Goal: Find specific page/section

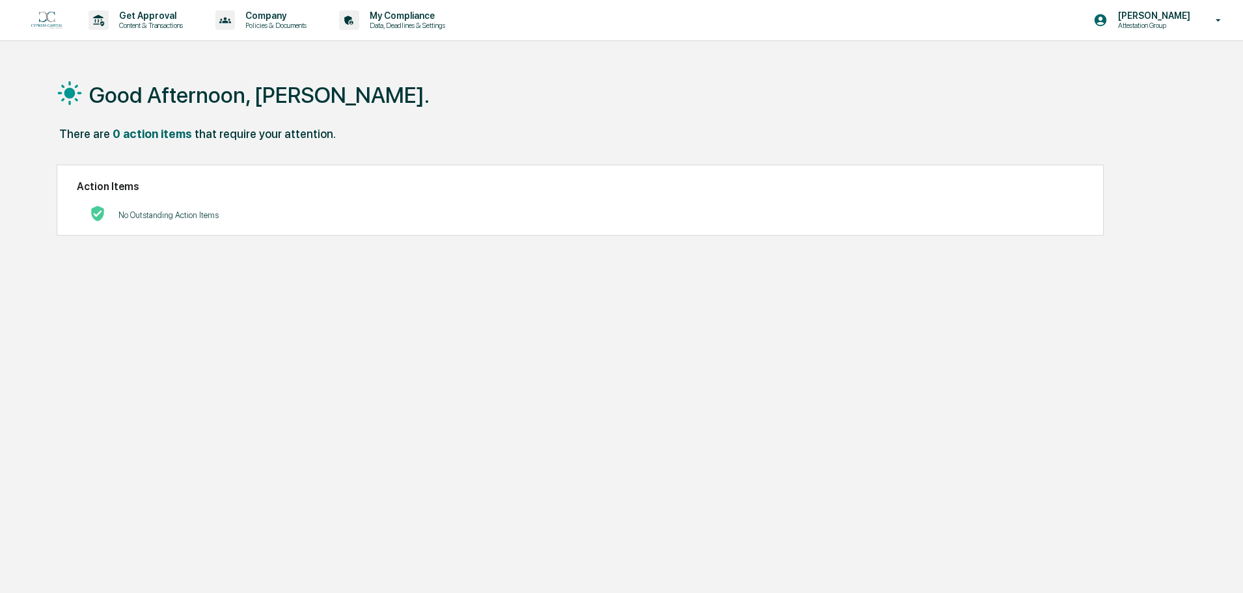
click at [1147, 5] on div "[PERSON_NAME] Attestation Group" at bounding box center [1161, 20] width 163 height 40
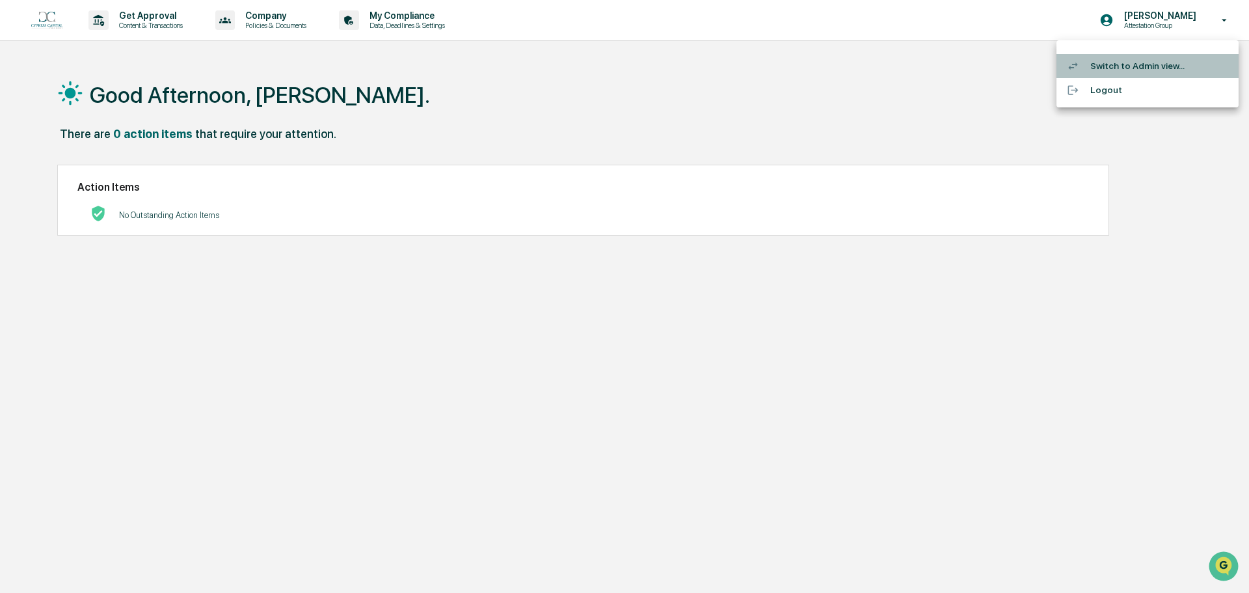
click at [1140, 70] on li "Switch to Admin view..." at bounding box center [1148, 66] width 182 height 24
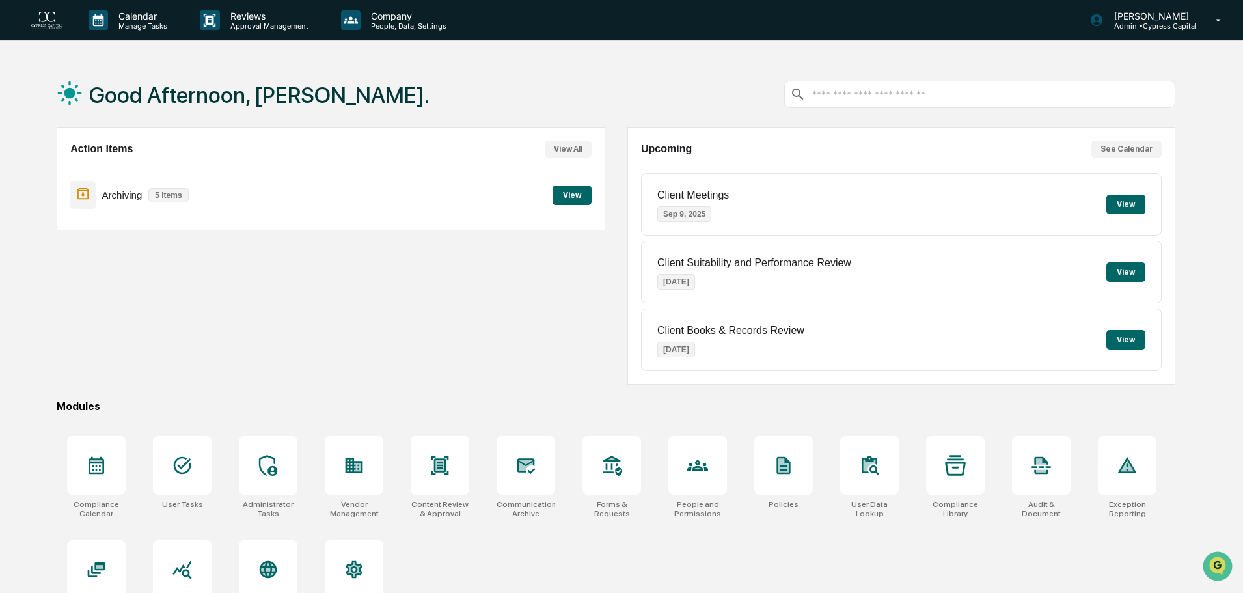
click at [572, 200] on button "View" at bounding box center [571, 195] width 39 height 20
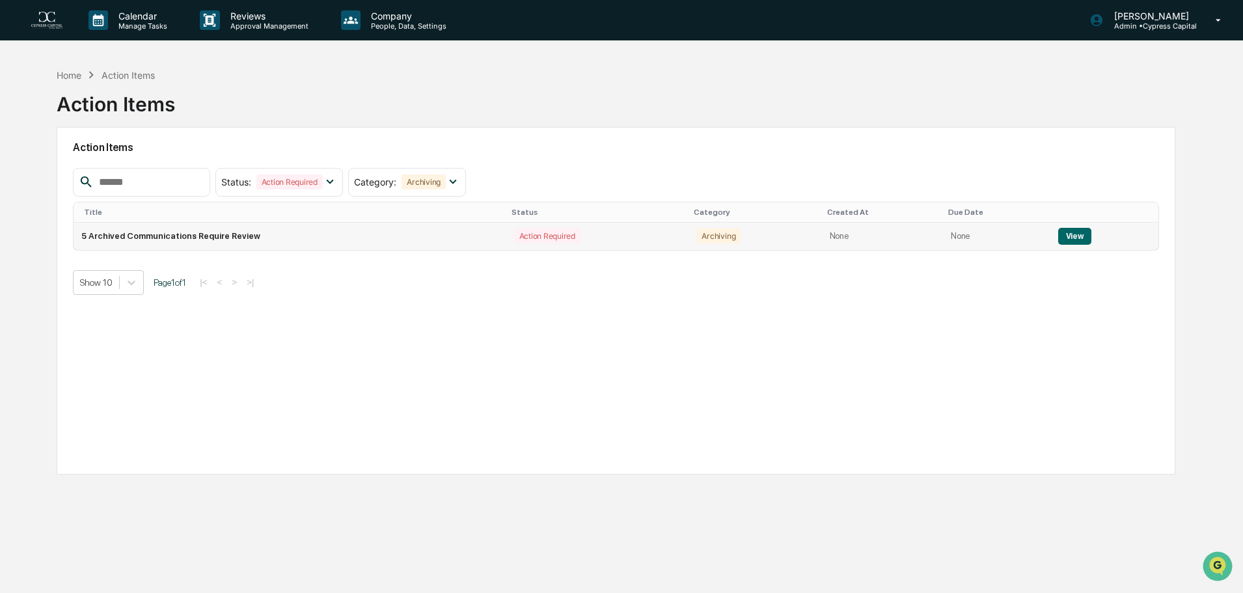
click at [1062, 239] on button "View" at bounding box center [1074, 236] width 33 height 17
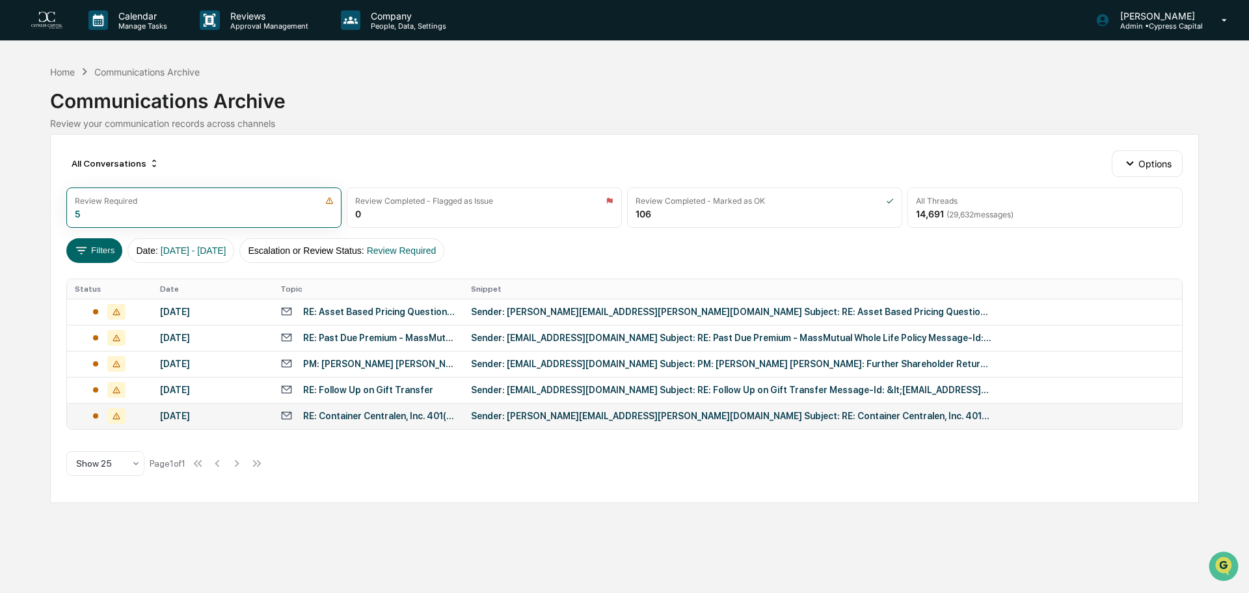
click at [461, 414] on td "RE: Container Centralen, Inc. 401(k) P/S Plan- Meet Your Admin!" at bounding box center [368, 416] width 191 height 26
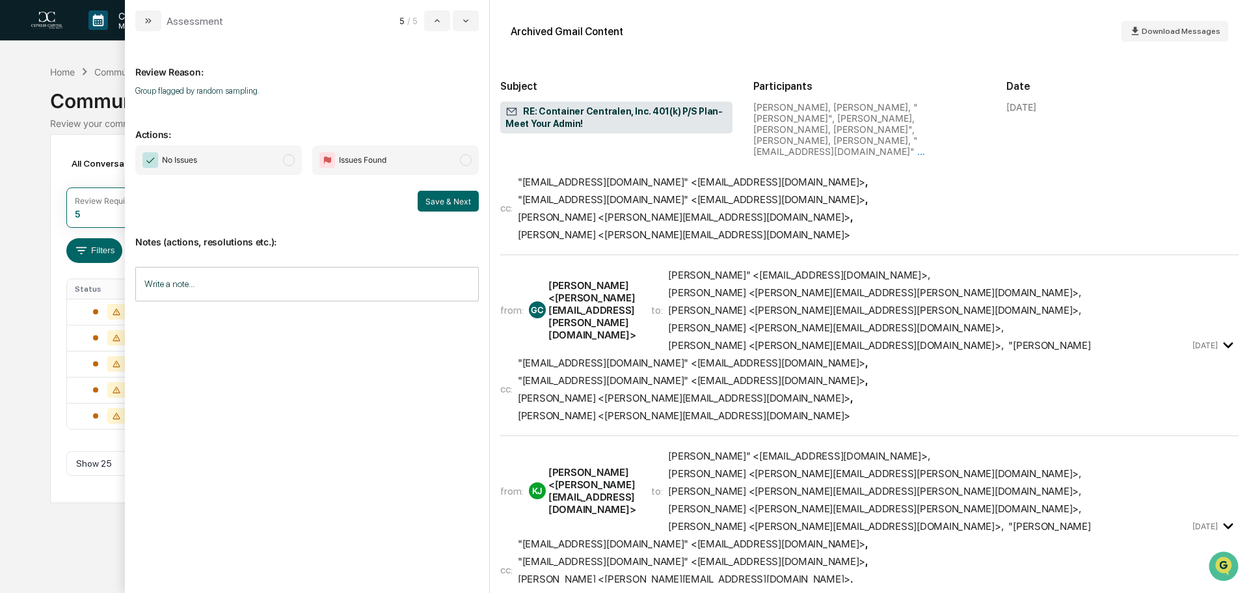
scroll to position [81, 0]
